Goal: Navigation & Orientation: Find specific page/section

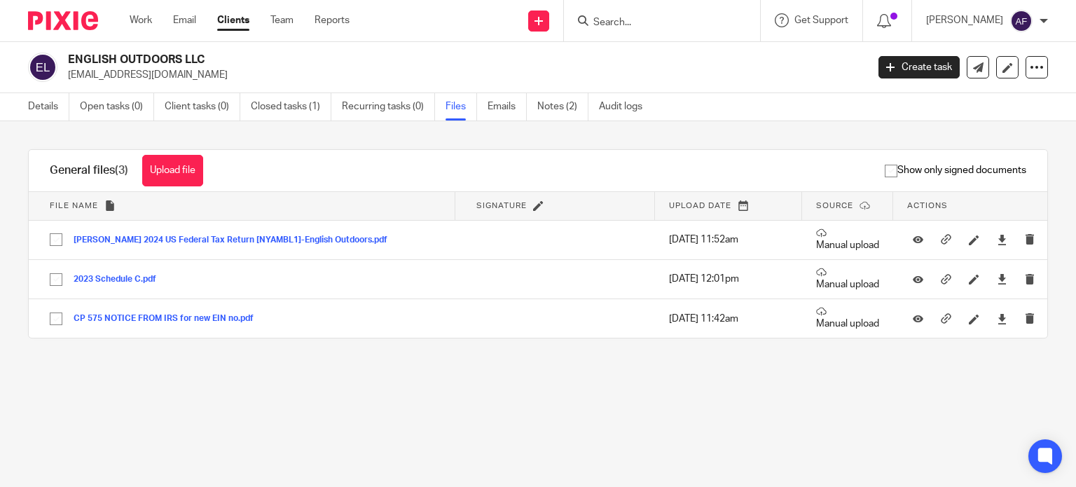
click at [219, 13] on div "Work Email Clients Team Reports Work Email Clients Team Reports Settings" at bounding box center [243, 20] width 255 height 41
click at [233, 25] on link "Clients" at bounding box center [233, 20] width 32 height 14
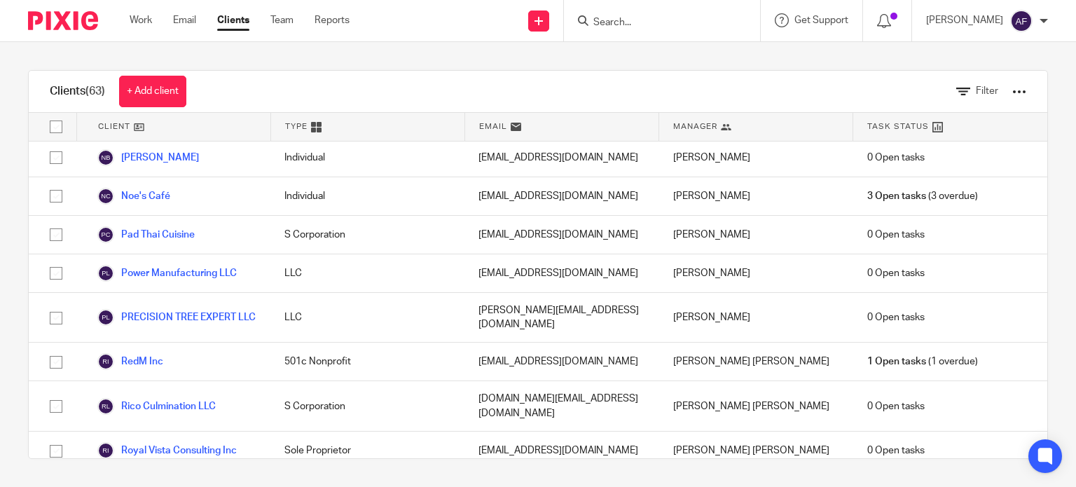
scroll to position [1752, 0]
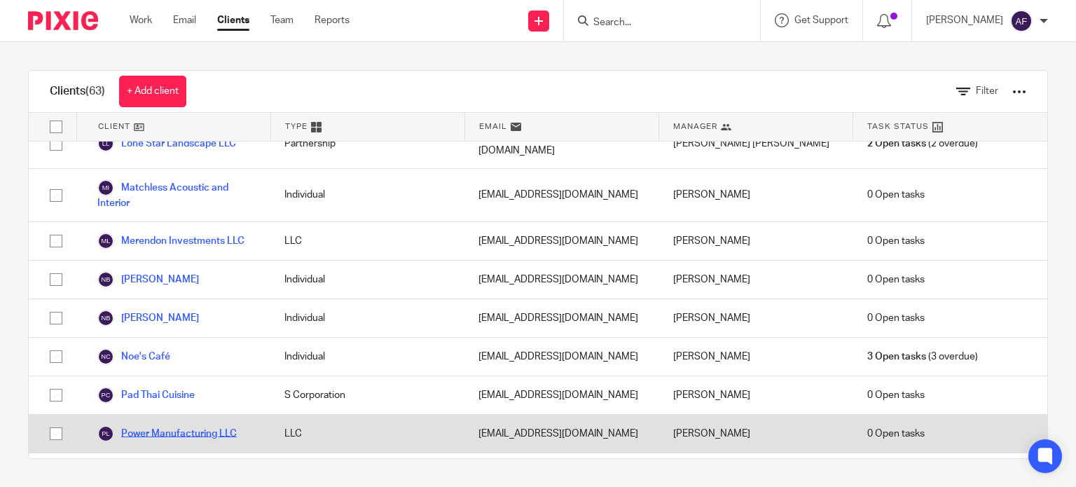
click at [163, 425] on link "Power Manufacturing LLC" at bounding box center [166, 433] width 139 height 17
